Goal: Check status: Check status

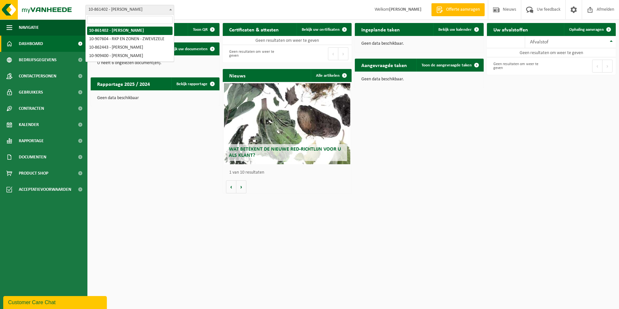
click at [128, 10] on span "10-861402 - [PERSON_NAME]" at bounding box center [130, 9] width 88 height 9
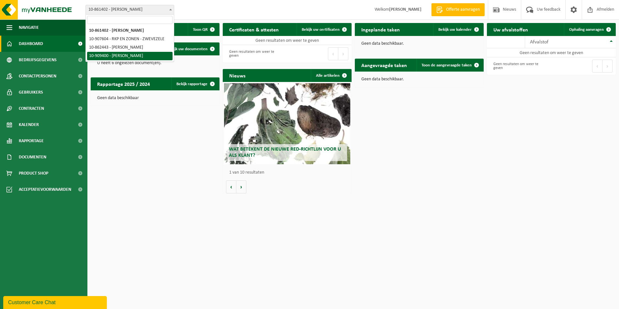
select select "124052"
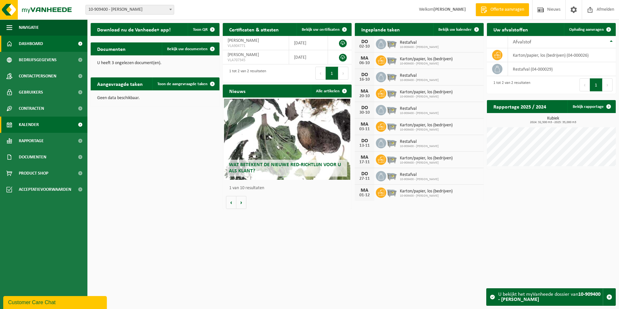
click at [22, 129] on span "Kalender" at bounding box center [29, 125] width 20 height 16
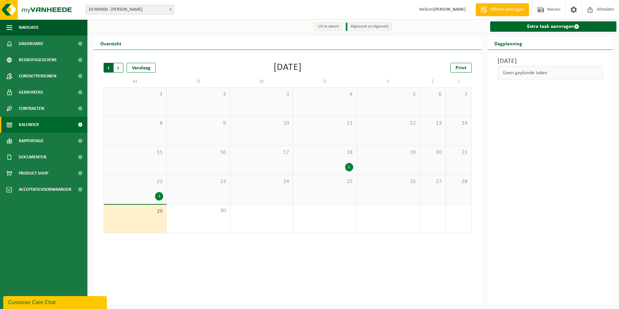
click at [121, 69] on span "Volgende" at bounding box center [119, 68] width 10 height 10
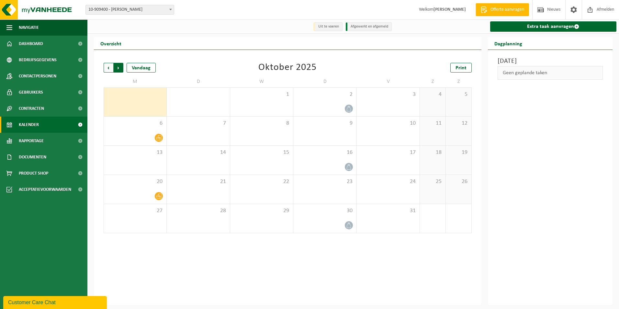
click at [107, 68] on span "Vorige" at bounding box center [109, 68] width 10 height 10
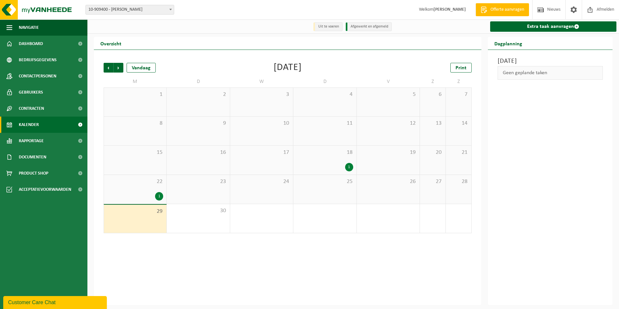
click at [143, 195] on div "1" at bounding box center [135, 196] width 56 height 8
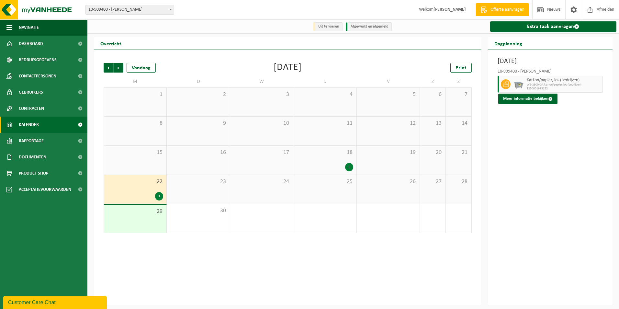
click at [324, 154] on span "18" at bounding box center [325, 152] width 56 height 7
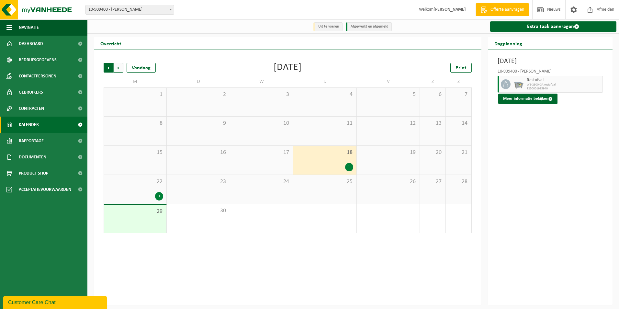
click at [120, 67] on span "Volgende" at bounding box center [119, 68] width 10 height 10
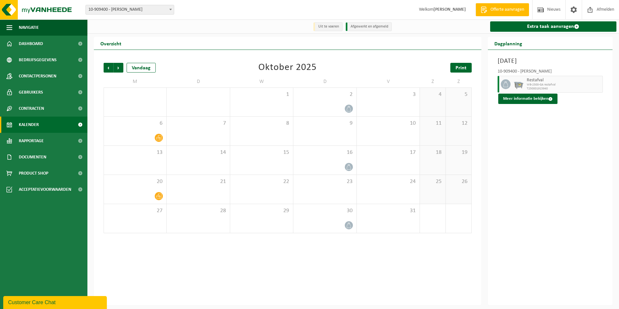
click at [454, 68] on link "Print" at bounding box center [460, 68] width 21 height 10
click at [333, 103] on div "2" at bounding box center [324, 102] width 63 height 28
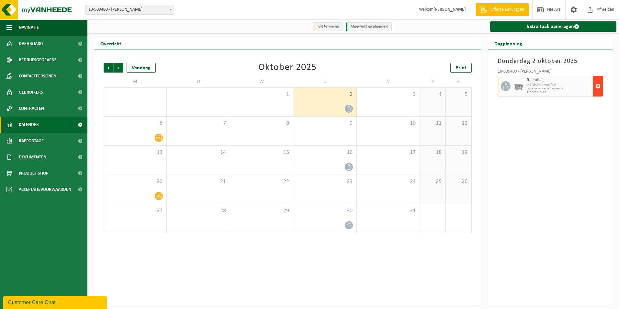
click at [601, 90] on button "button" at bounding box center [598, 86] width 10 height 21
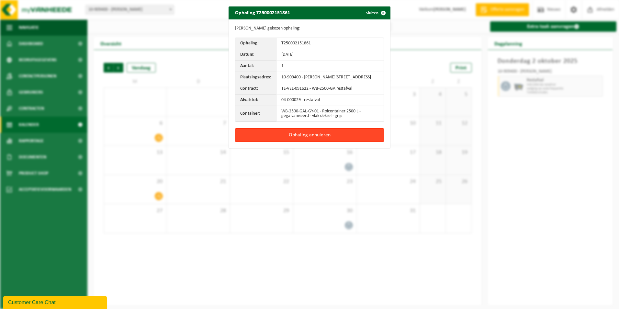
click at [298, 138] on button "Ophaling annuleren" at bounding box center [309, 135] width 149 height 14
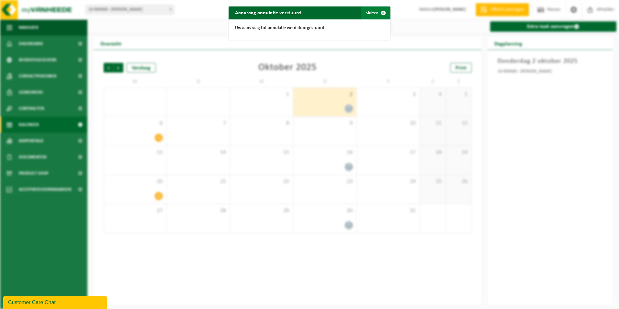
click at [381, 15] on span "button" at bounding box center [383, 12] width 13 height 13
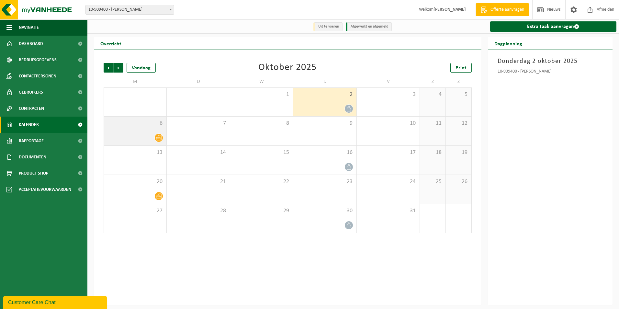
click at [159, 126] on span "6" at bounding box center [135, 123] width 56 height 7
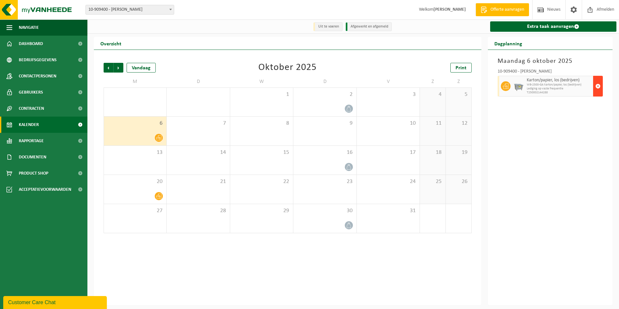
click at [597, 90] on span "button" at bounding box center [597, 86] width 5 height 13
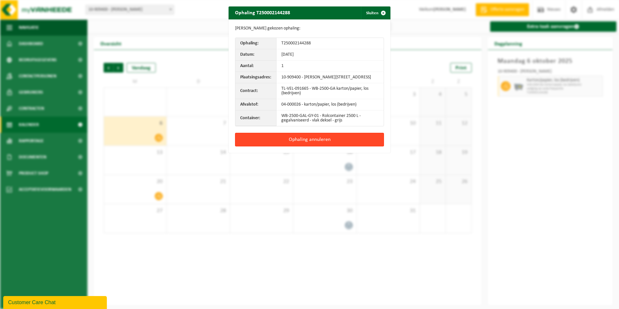
click at [355, 146] on button "Ophaling annuleren" at bounding box center [309, 140] width 149 height 14
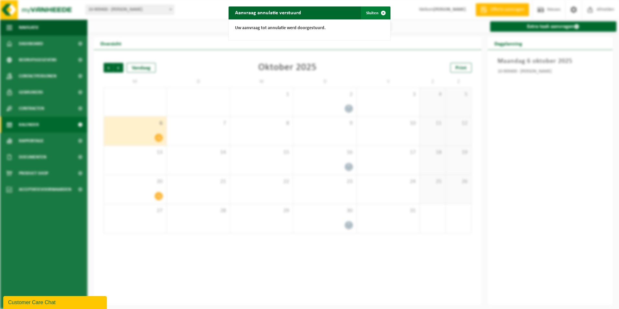
click at [377, 13] on span "button" at bounding box center [383, 12] width 13 height 13
